Goal: Task Accomplishment & Management: Use online tool/utility

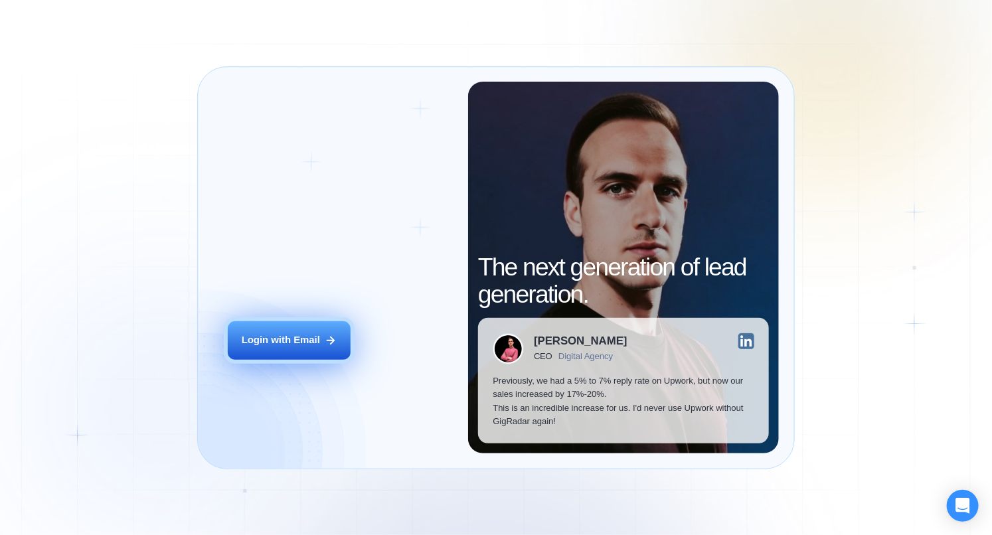
click at [295, 343] on div "Login with Email" at bounding box center [281, 340] width 78 height 14
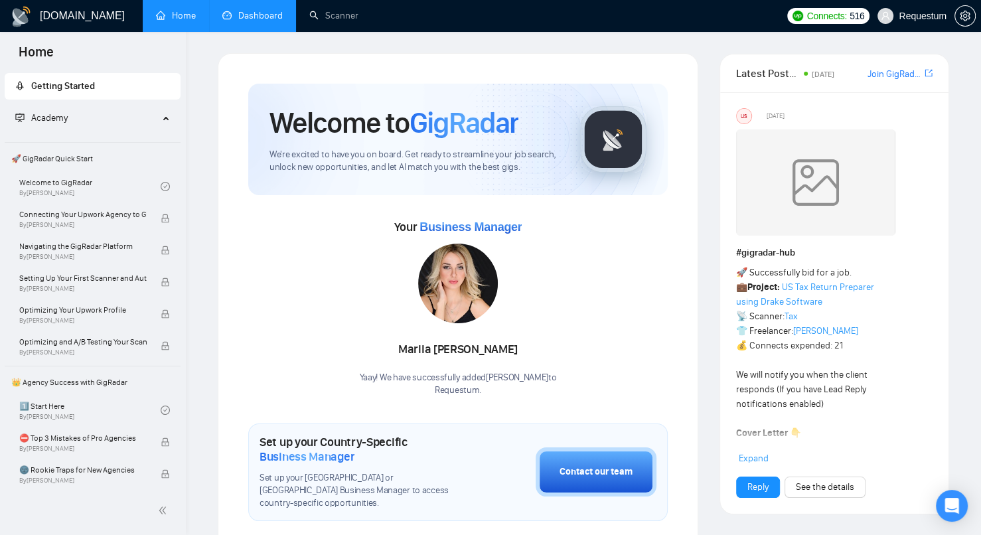
click at [249, 21] on link "Dashboard" at bounding box center [252, 15] width 60 height 11
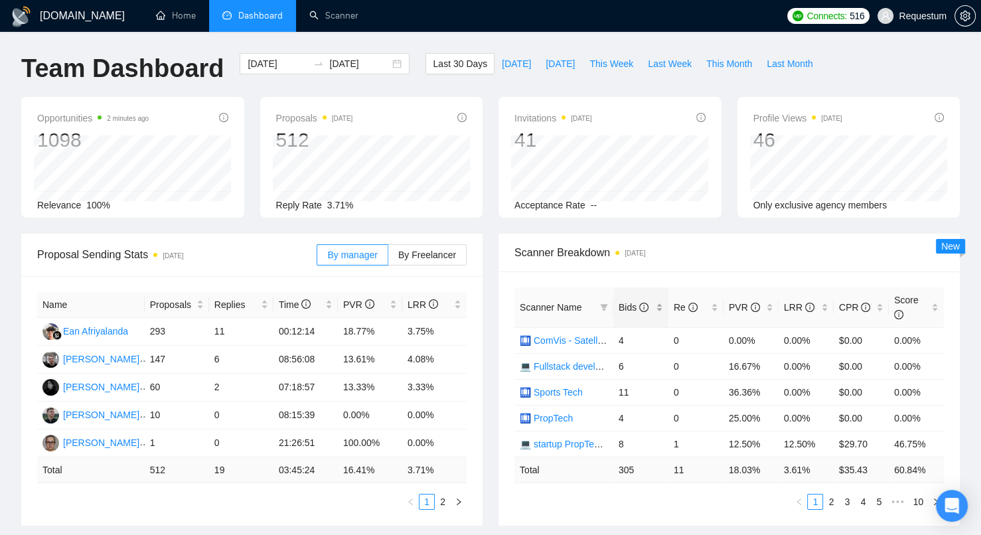
click at [662, 315] on div "Bids" at bounding box center [641, 307] width 44 height 15
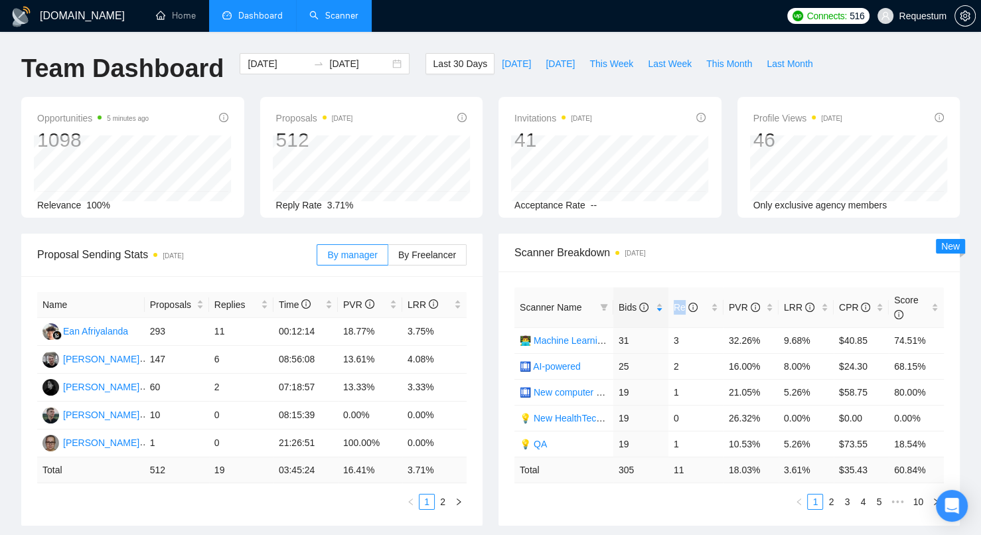
click at [313, 21] on link "Scanner" at bounding box center [333, 15] width 49 height 11
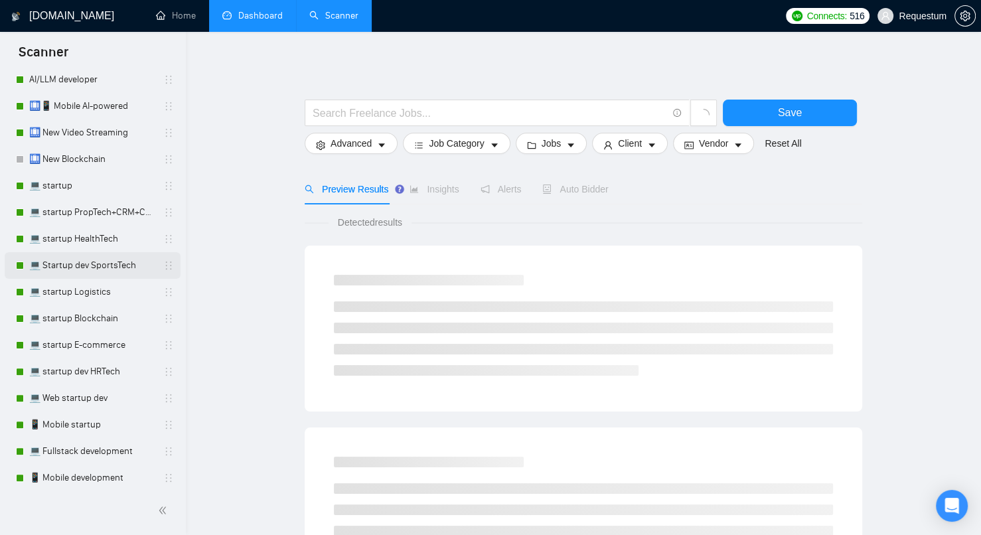
scroll to position [366, 0]
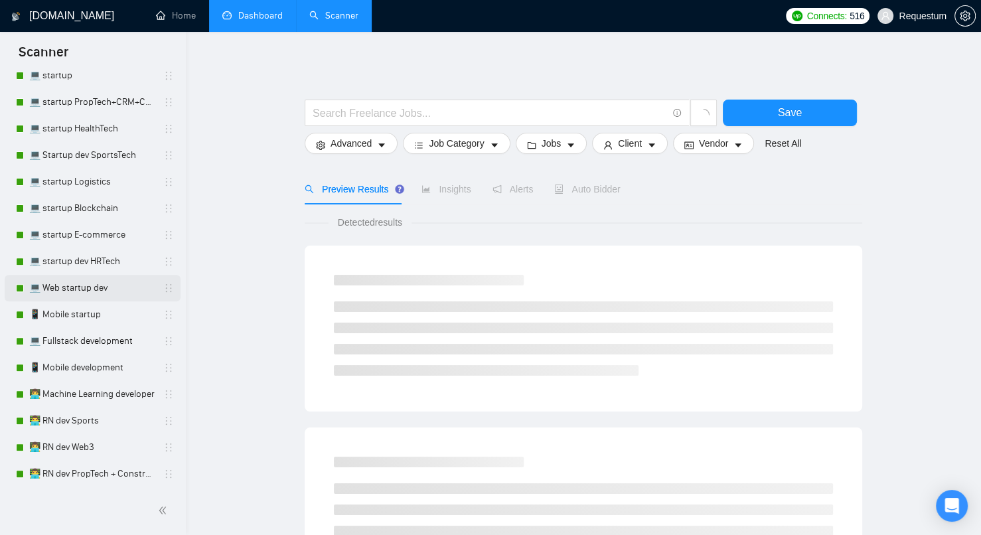
click at [106, 291] on link "💻 Web startup dev" at bounding box center [92, 288] width 126 height 27
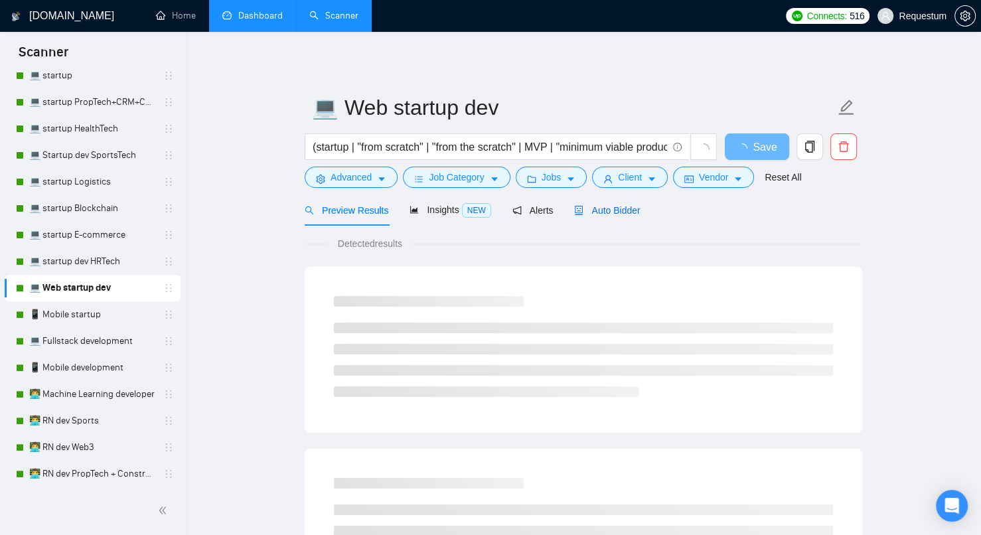
click at [609, 205] on span "Auto Bidder" at bounding box center [607, 210] width 66 height 11
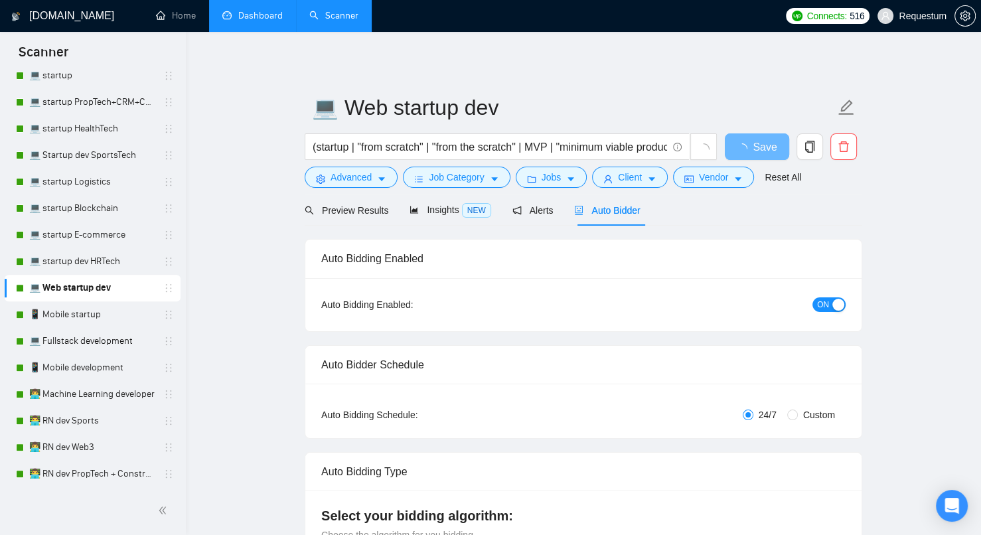
checkbox input "true"
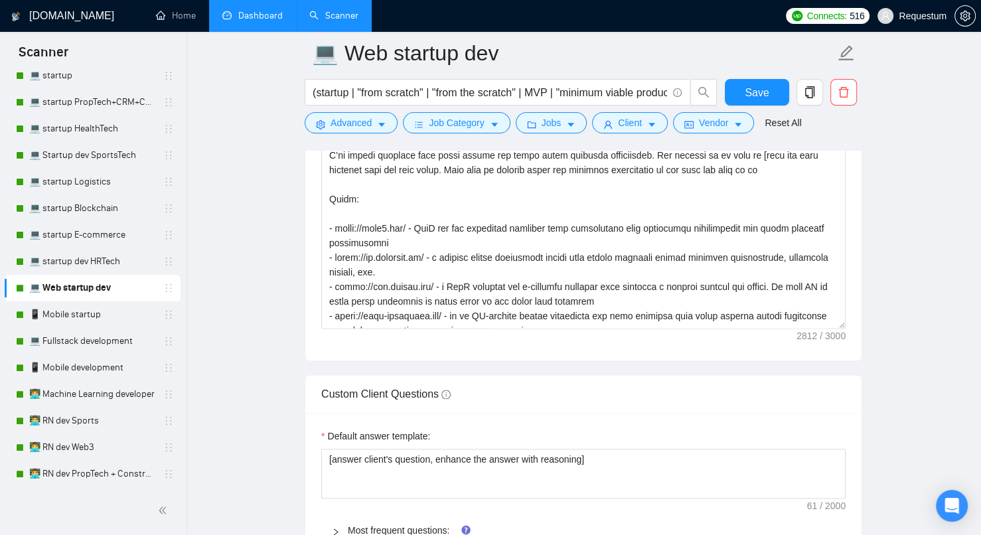
scroll to position [3, 0]
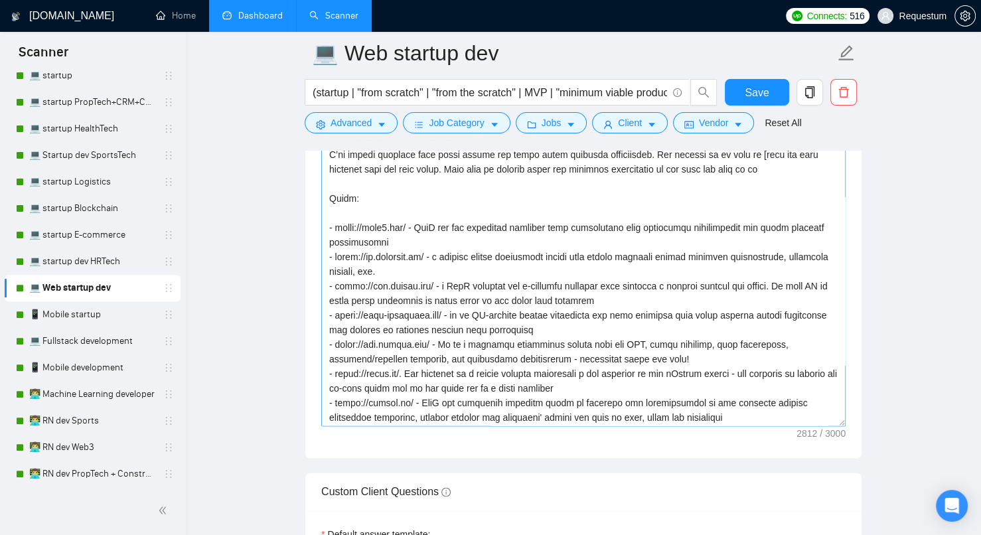
drag, startPoint x: 844, startPoint y: 317, endPoint x: 846, endPoint y: 425, distance: 108.2
click at [846, 425] on textarea "Cover letter template:" at bounding box center [583, 228] width 524 height 396
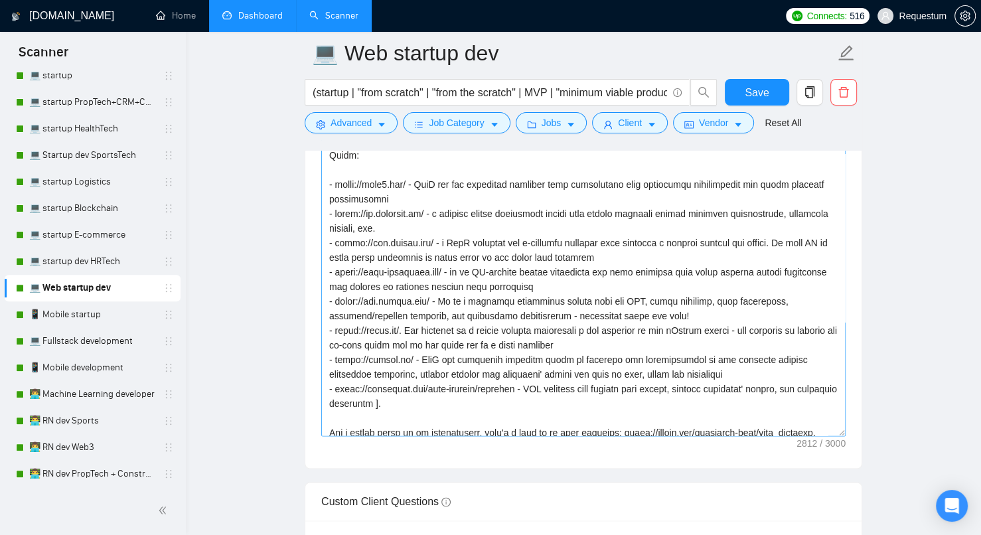
scroll to position [43, 0]
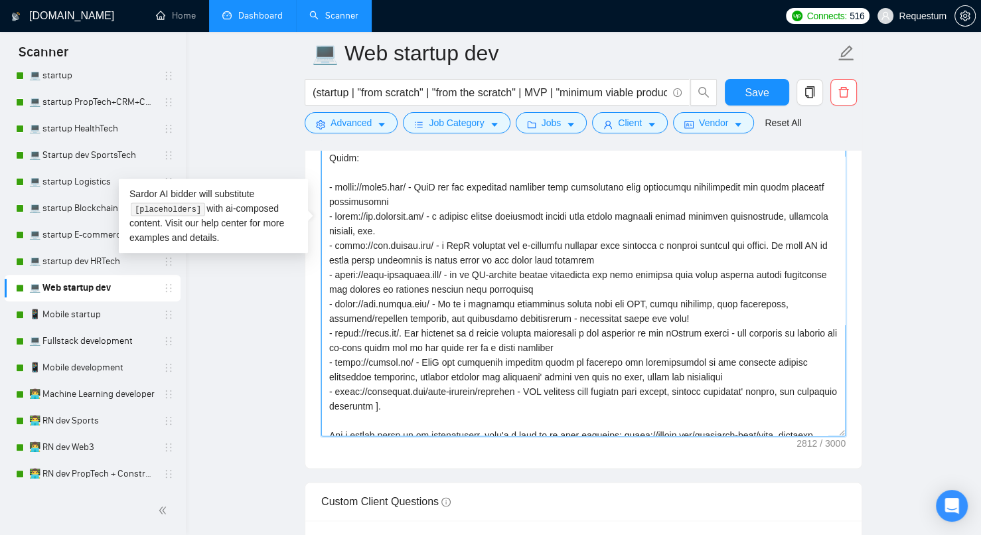
drag, startPoint x: 330, startPoint y: 179, endPoint x: 768, endPoint y: 364, distance: 475.4
click at [768, 364] on textarea "Cover letter template:" at bounding box center [583, 233] width 524 height 406
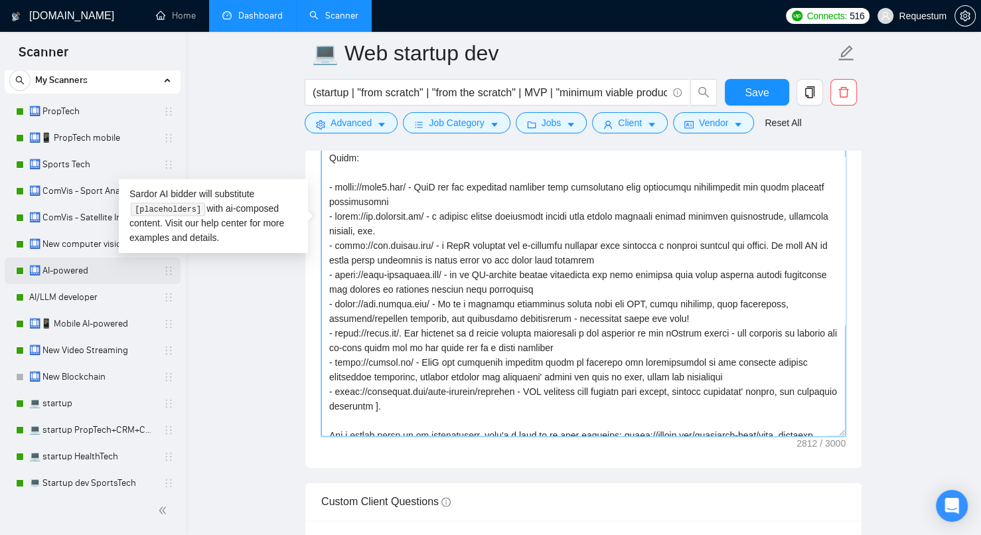
scroll to position [0, 0]
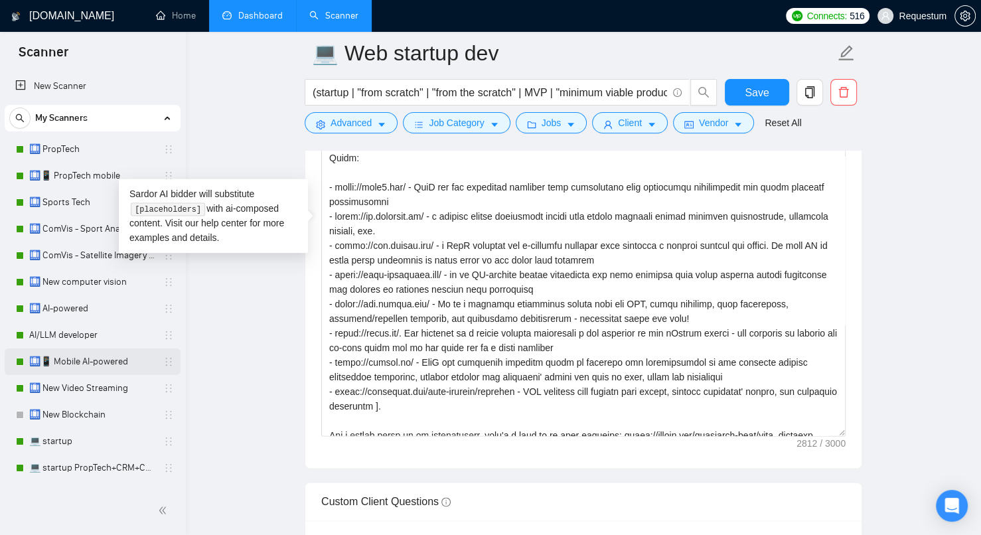
click at [86, 367] on link "🛄📱 Mobile AI-powered" at bounding box center [92, 361] width 126 height 27
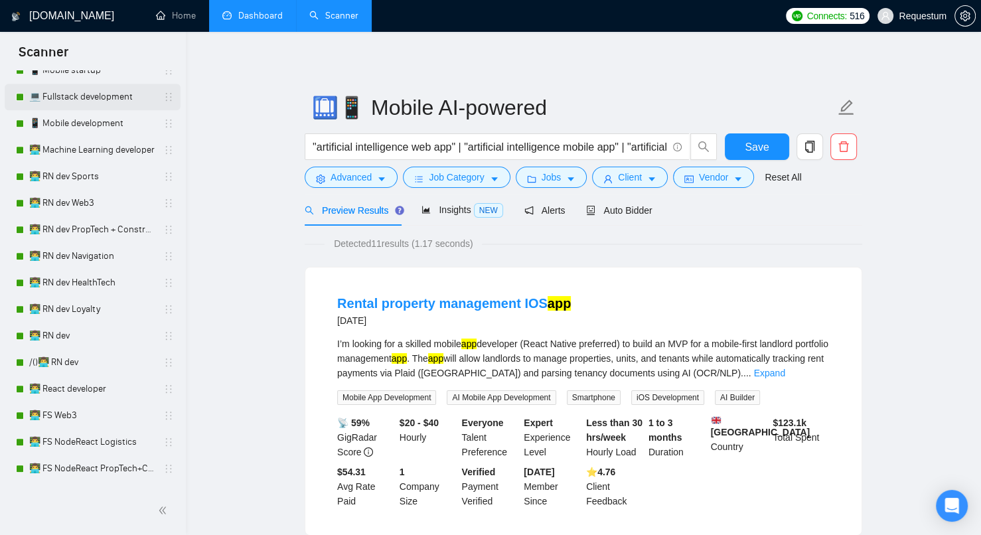
scroll to position [518, 0]
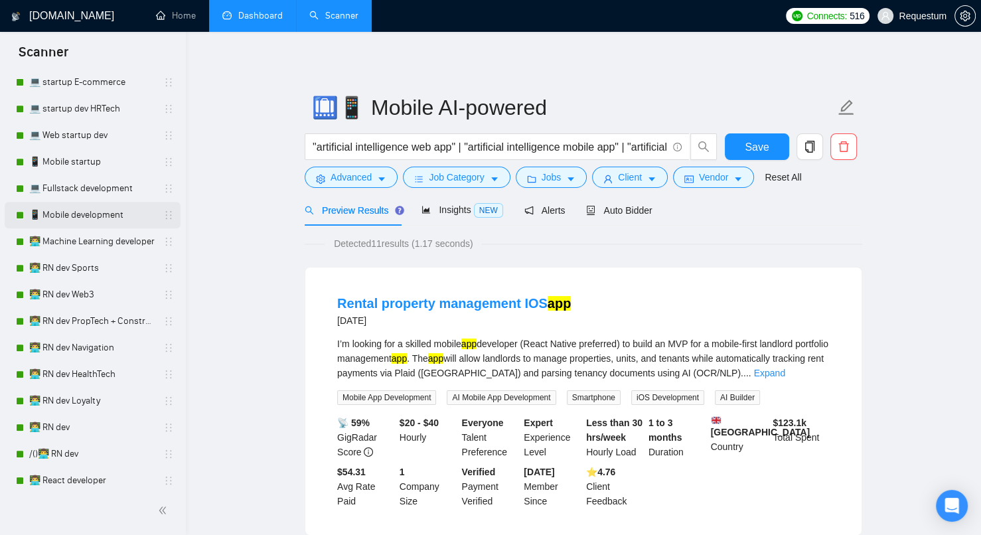
click at [86, 210] on link "📱 Mobile development" at bounding box center [92, 215] width 126 height 27
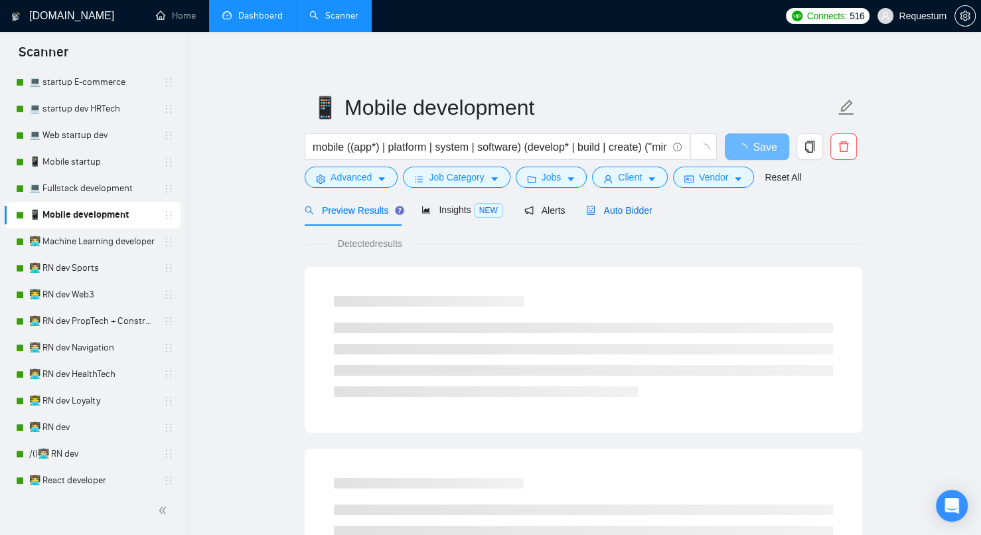
click at [623, 208] on span "Auto Bidder" at bounding box center [619, 210] width 66 height 11
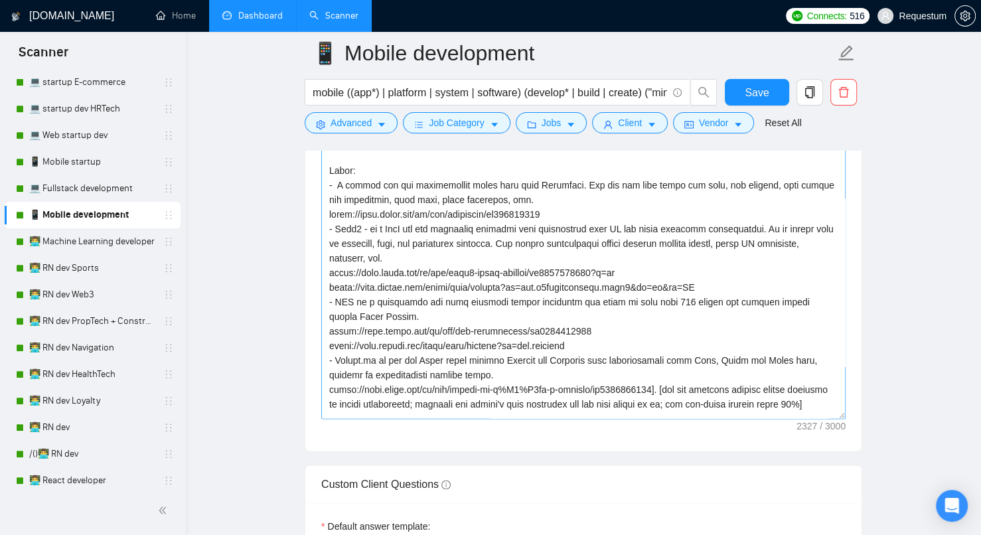
scroll to position [108, 0]
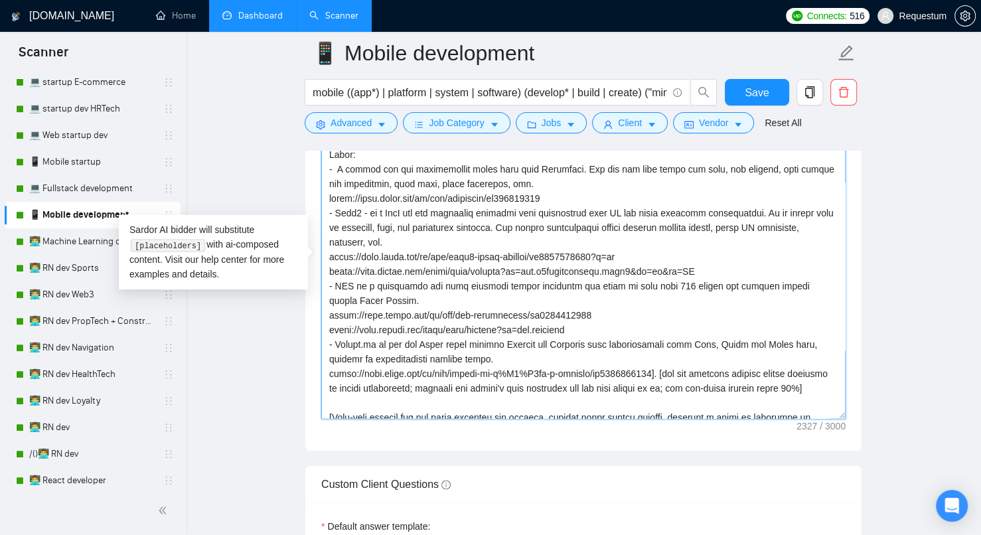
drag, startPoint x: 325, startPoint y: 218, endPoint x: 603, endPoint y: 332, distance: 300.6
click at [603, 332] on textarea "Cover letter template:" at bounding box center [583, 269] width 524 height 299
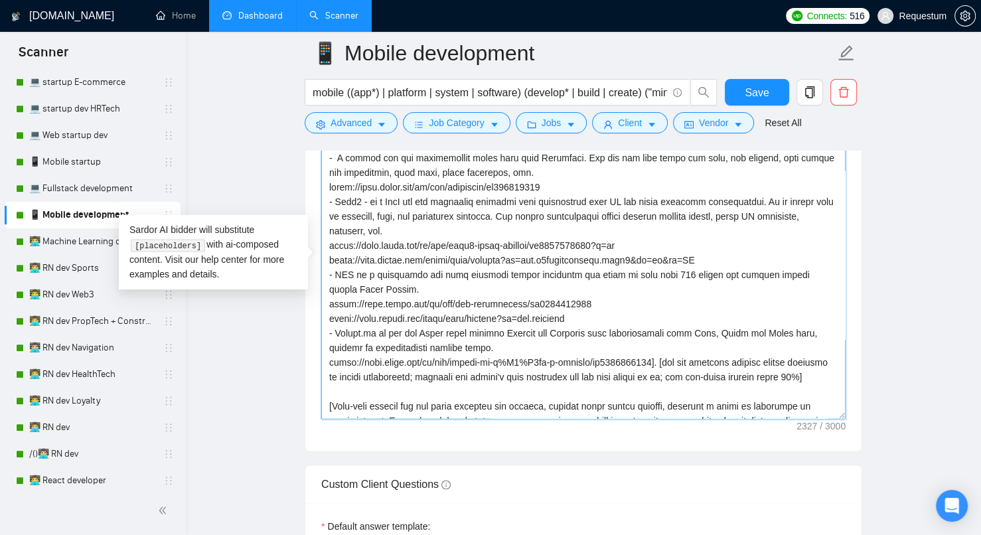
scroll to position [136, 0]
